Goal: Information Seeking & Learning: Learn about a topic

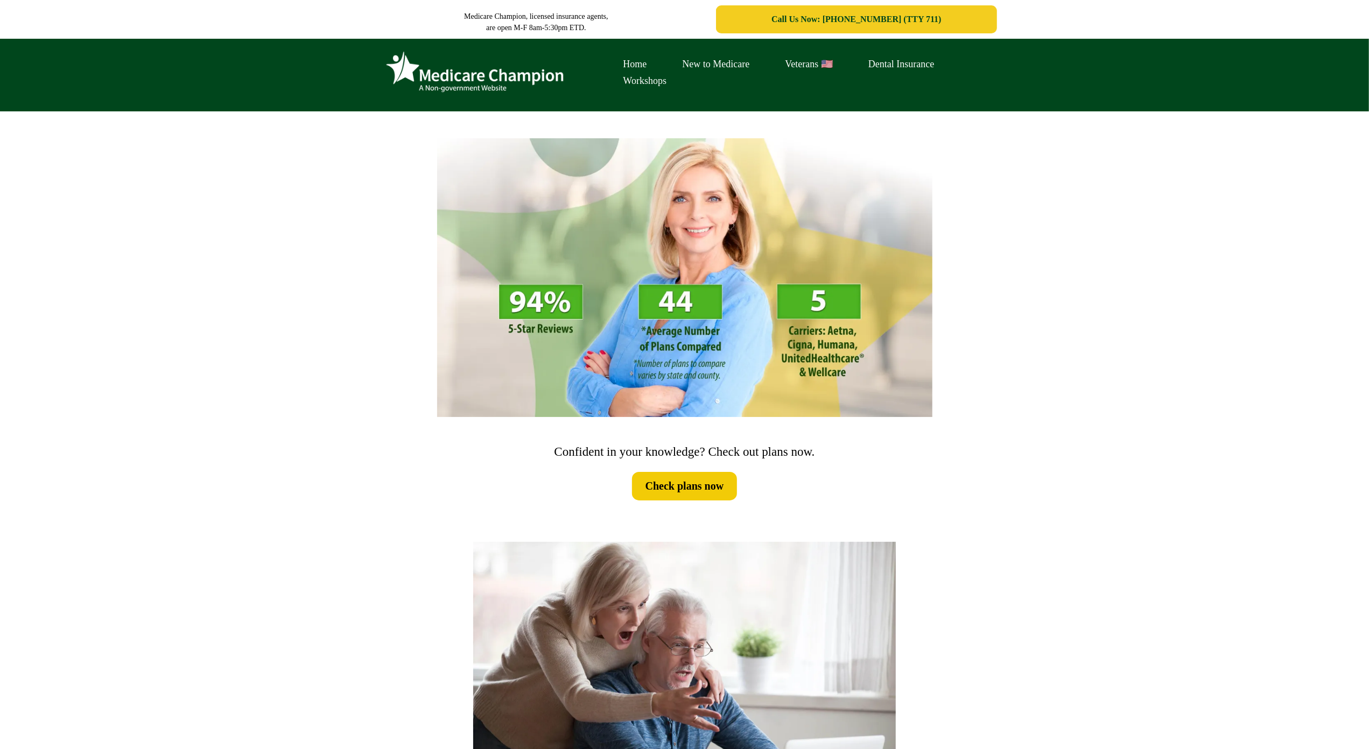
click at [67, 73] on div "Home New to Medicare Veterans 🇺🇸 Dental Insurance Workshops" at bounding box center [684, 75] width 1369 height 73
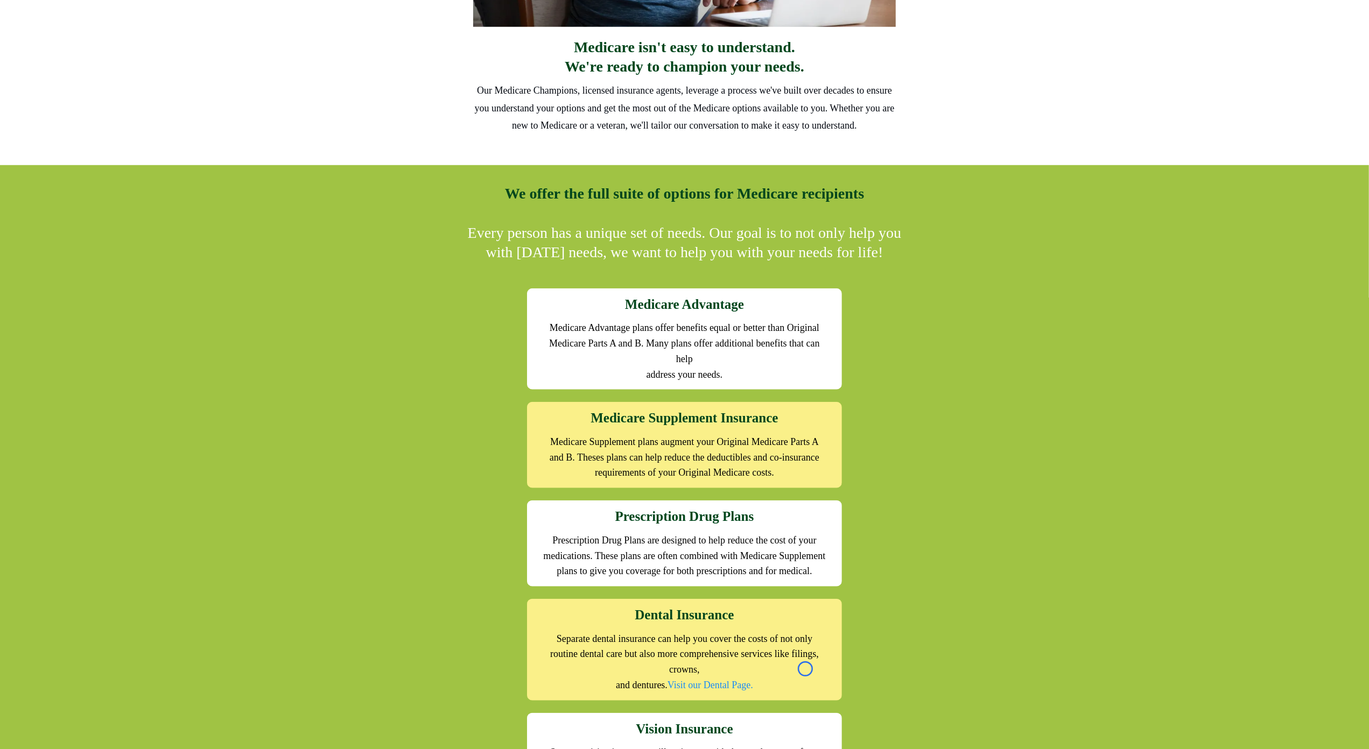
scroll to position [871, 0]
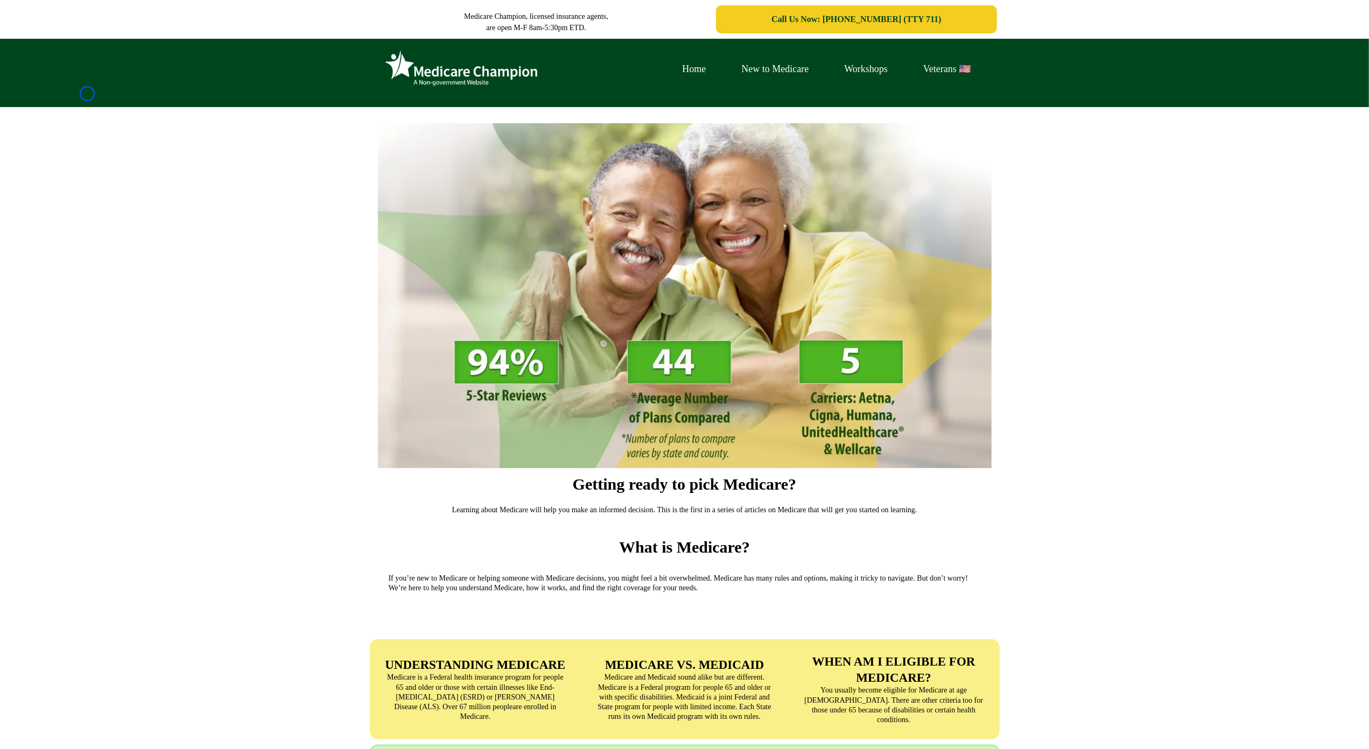
click at [87, 94] on div "Home New to Medicare Workshops Veterans 🇺🇸" at bounding box center [684, 73] width 1369 height 68
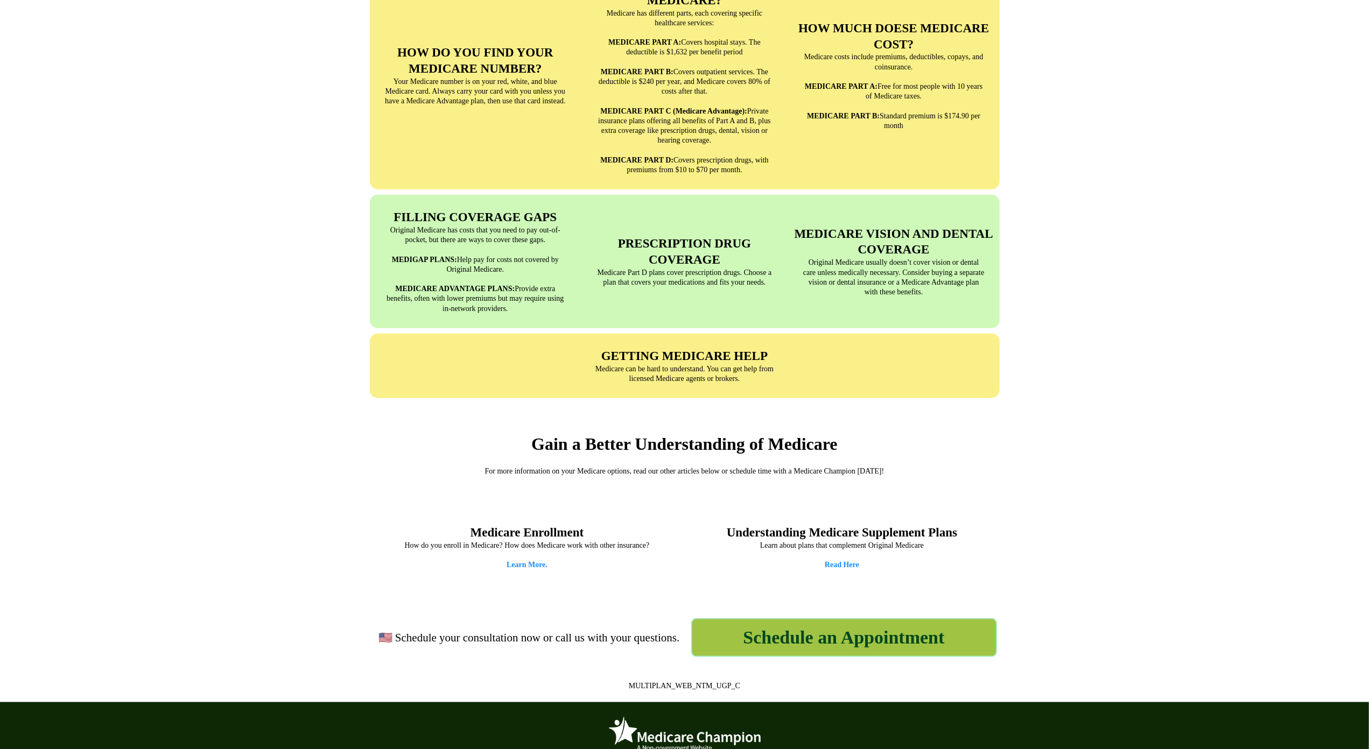
scroll to position [1034, 0]
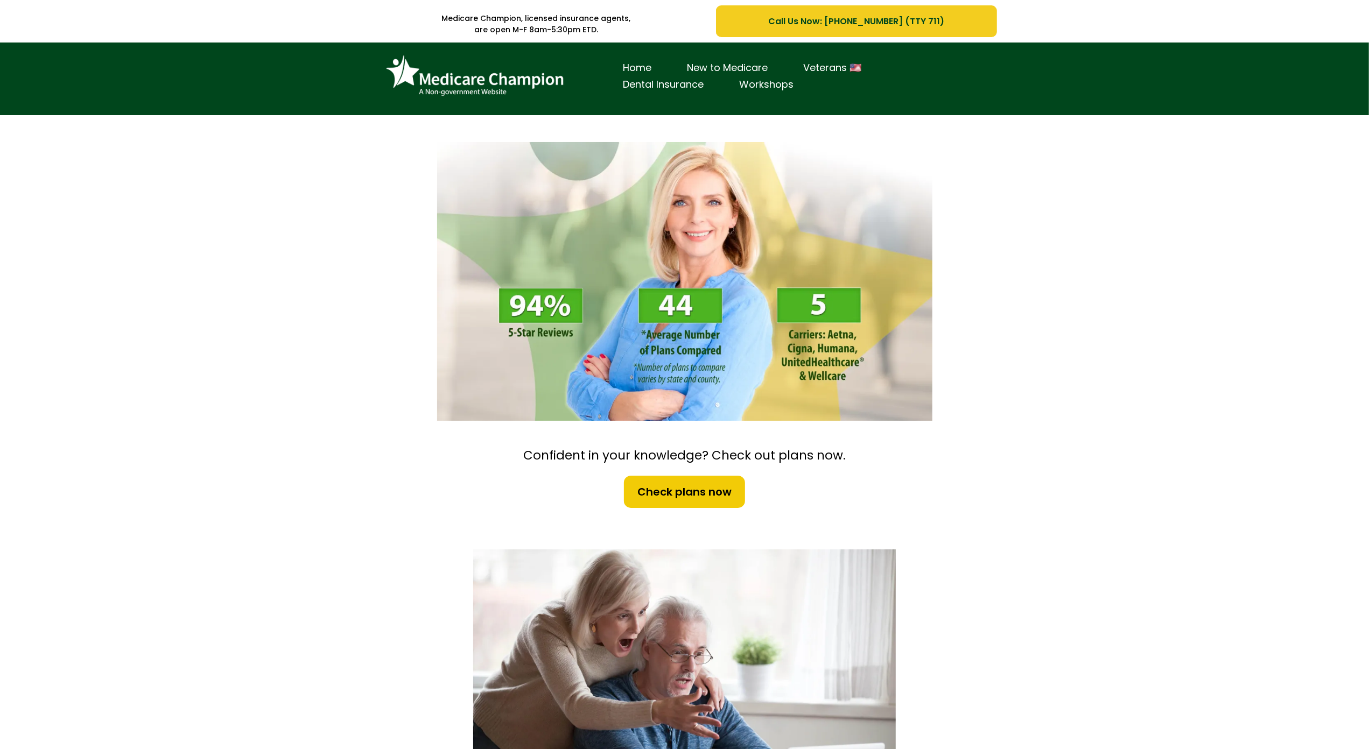
click at [78, 57] on div "Home New to Medicare Veterans 🇺🇸 Dental Insurance Workshops" at bounding box center [684, 79] width 1369 height 73
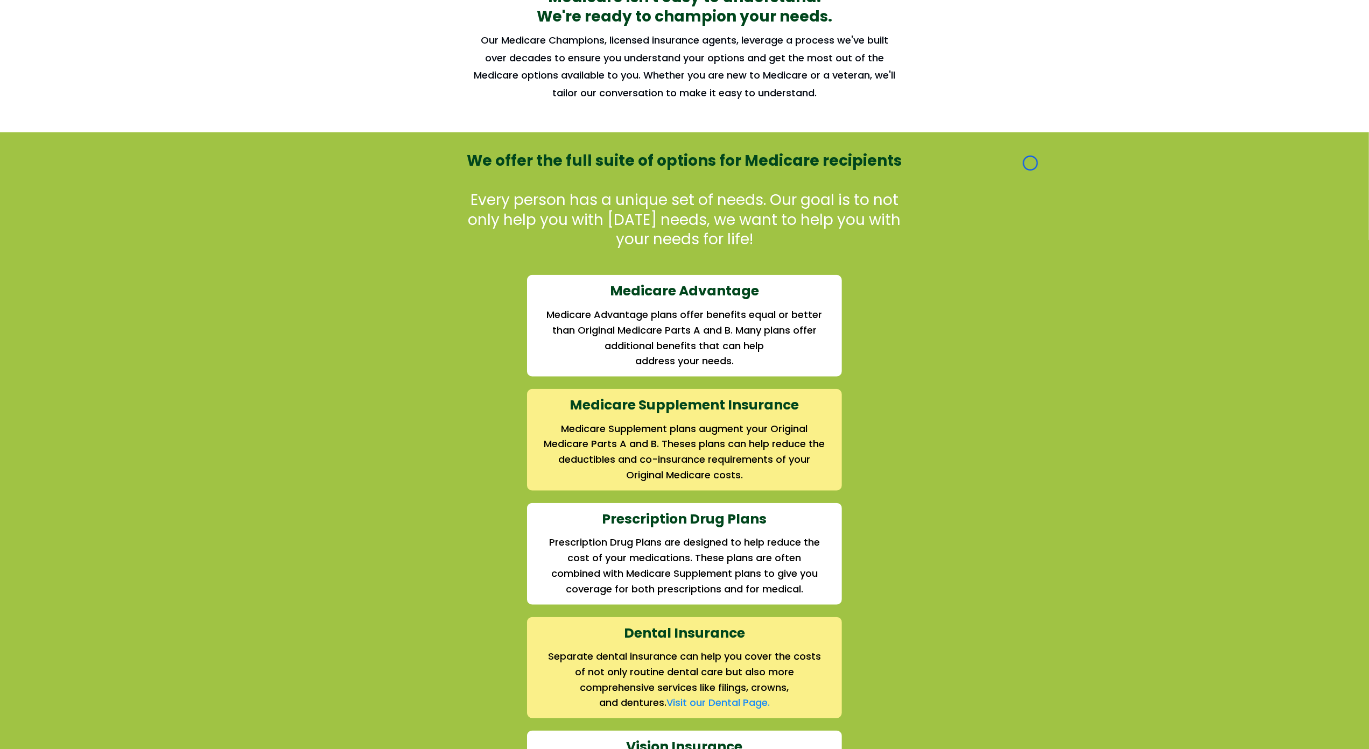
scroll to position [910, 0]
